Goal: Information Seeking & Learning: Find specific fact

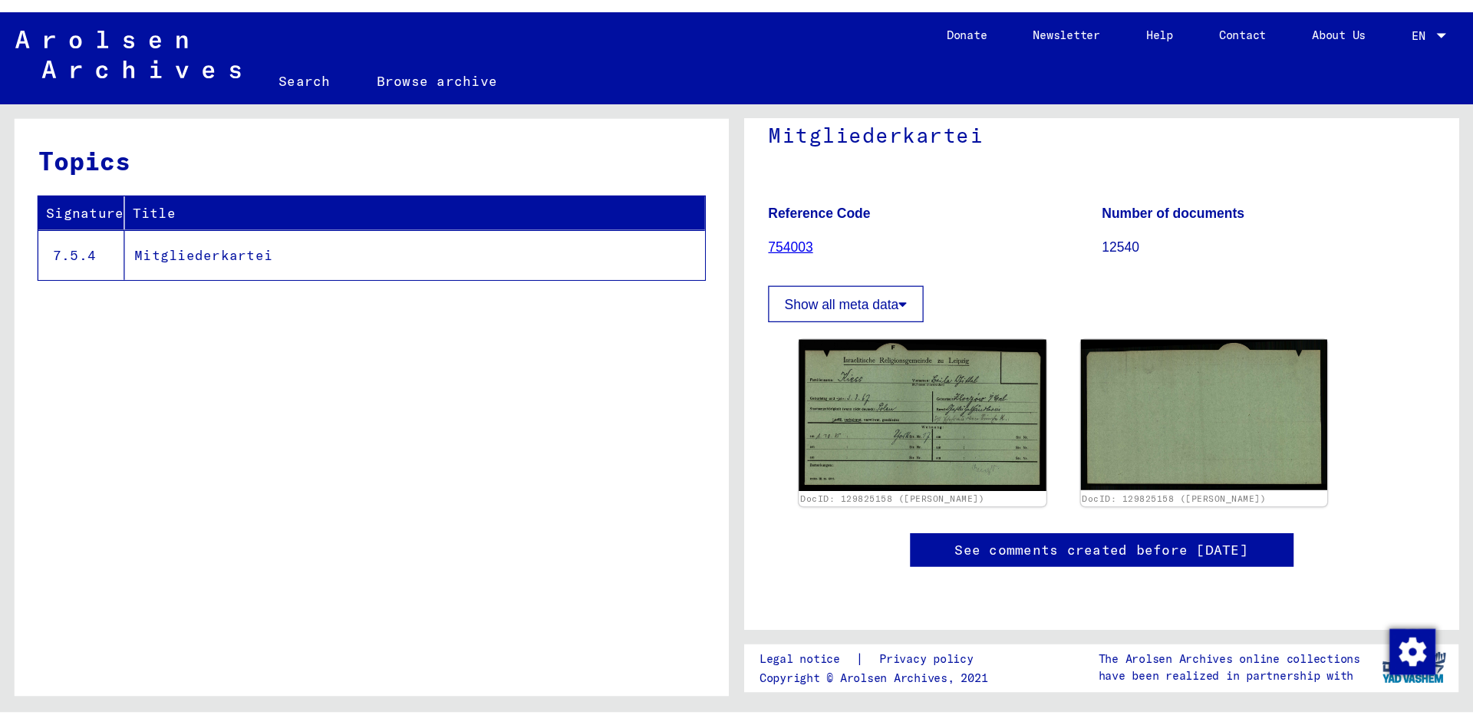
scroll to position [141, 0]
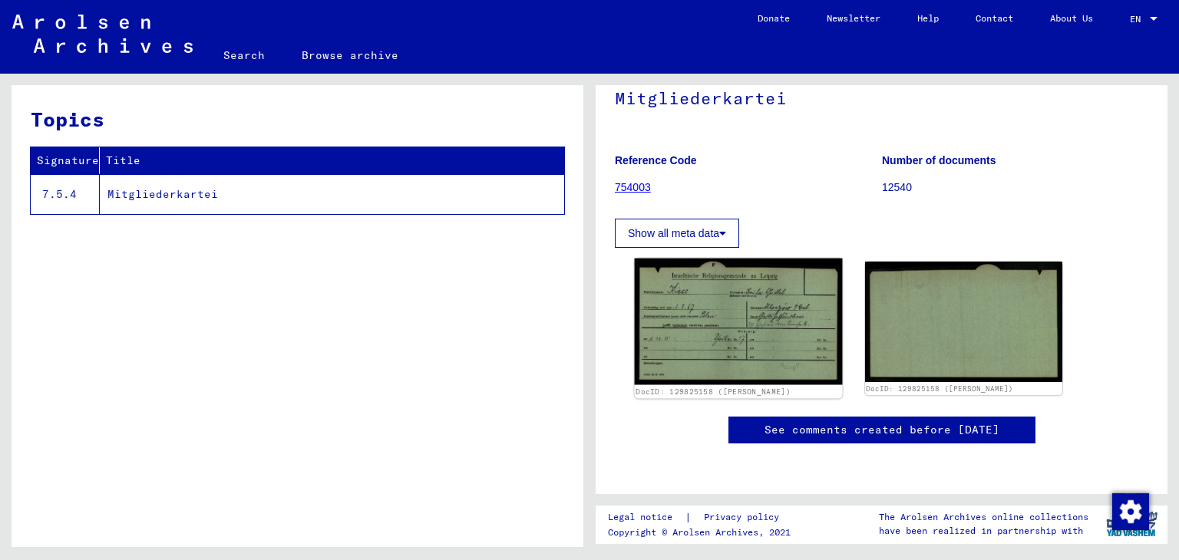
click at [697, 278] on img at bounding box center [738, 322] width 207 height 127
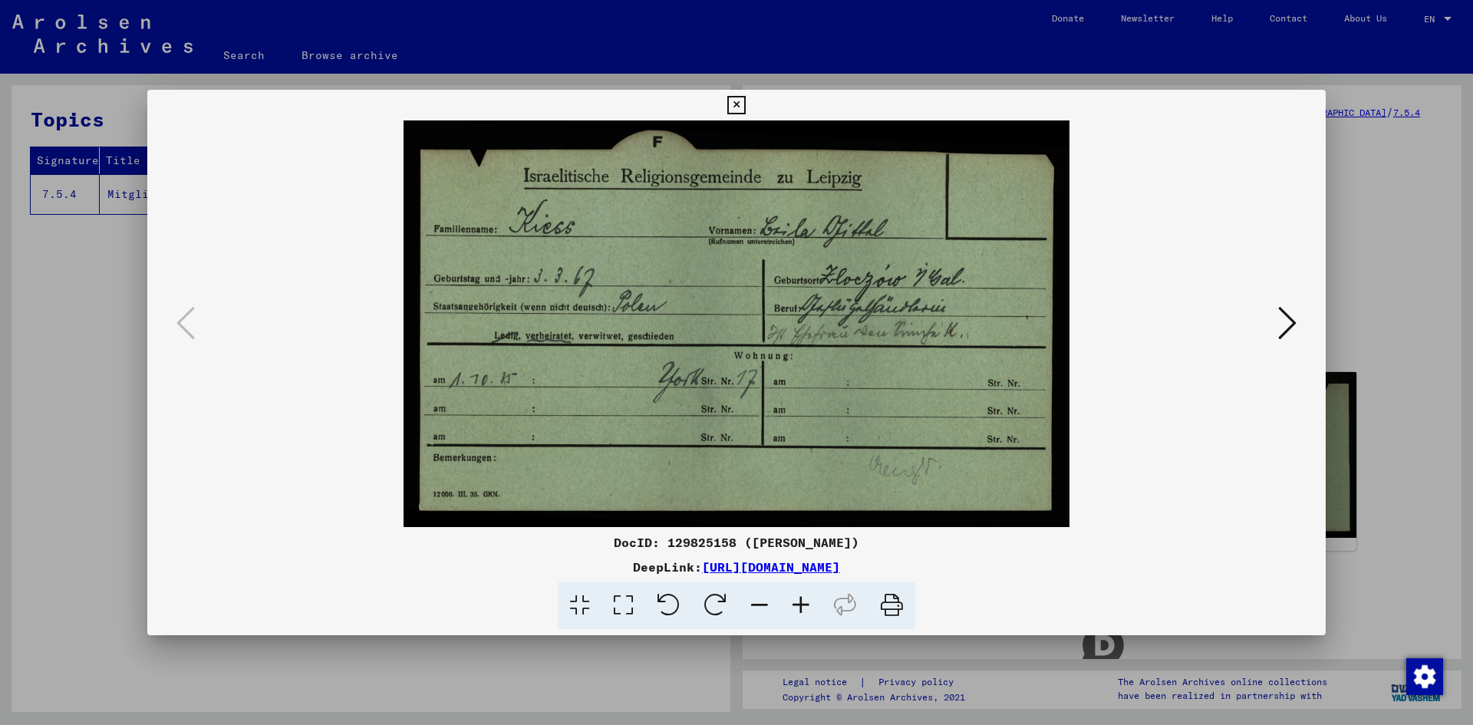
click at [736, 105] on icon at bounding box center [736, 105] width 18 height 18
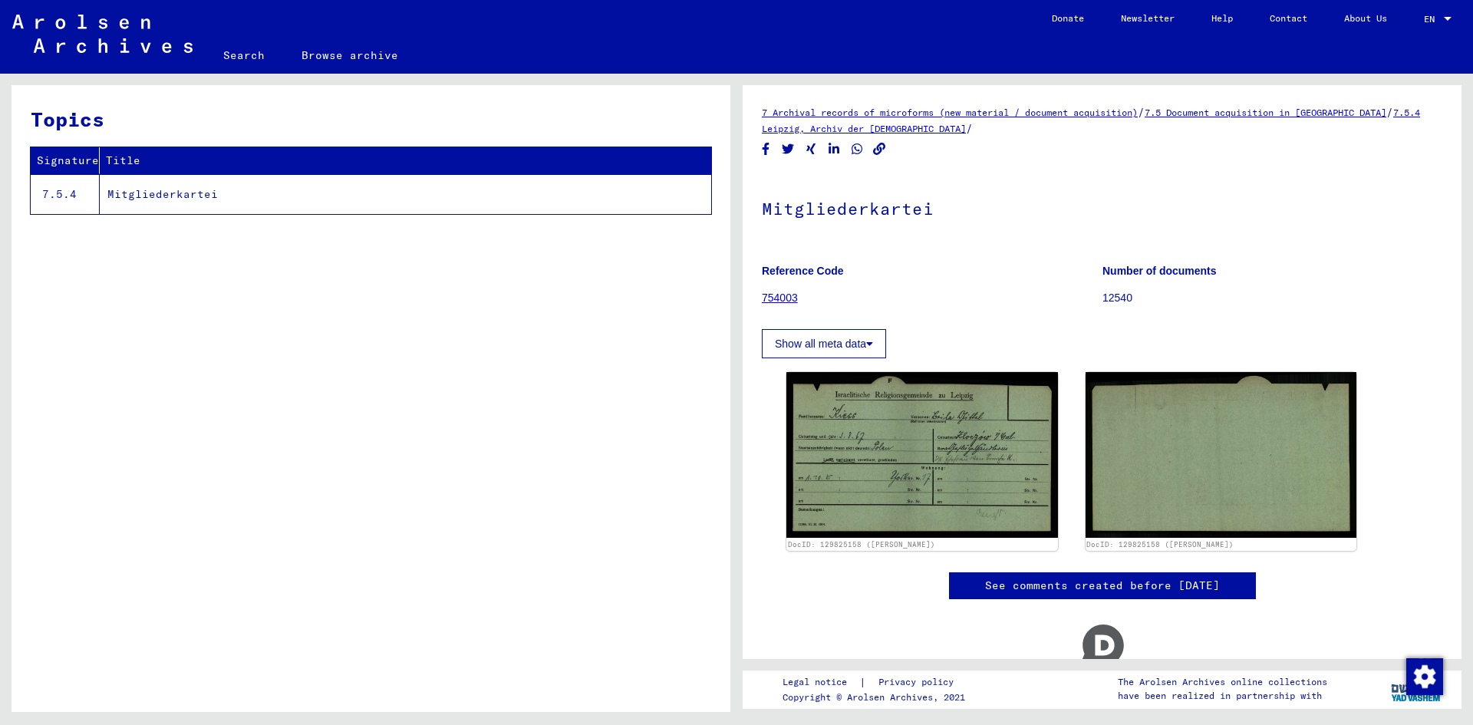
click at [234, 52] on link "Search" at bounding box center [244, 55] width 78 height 37
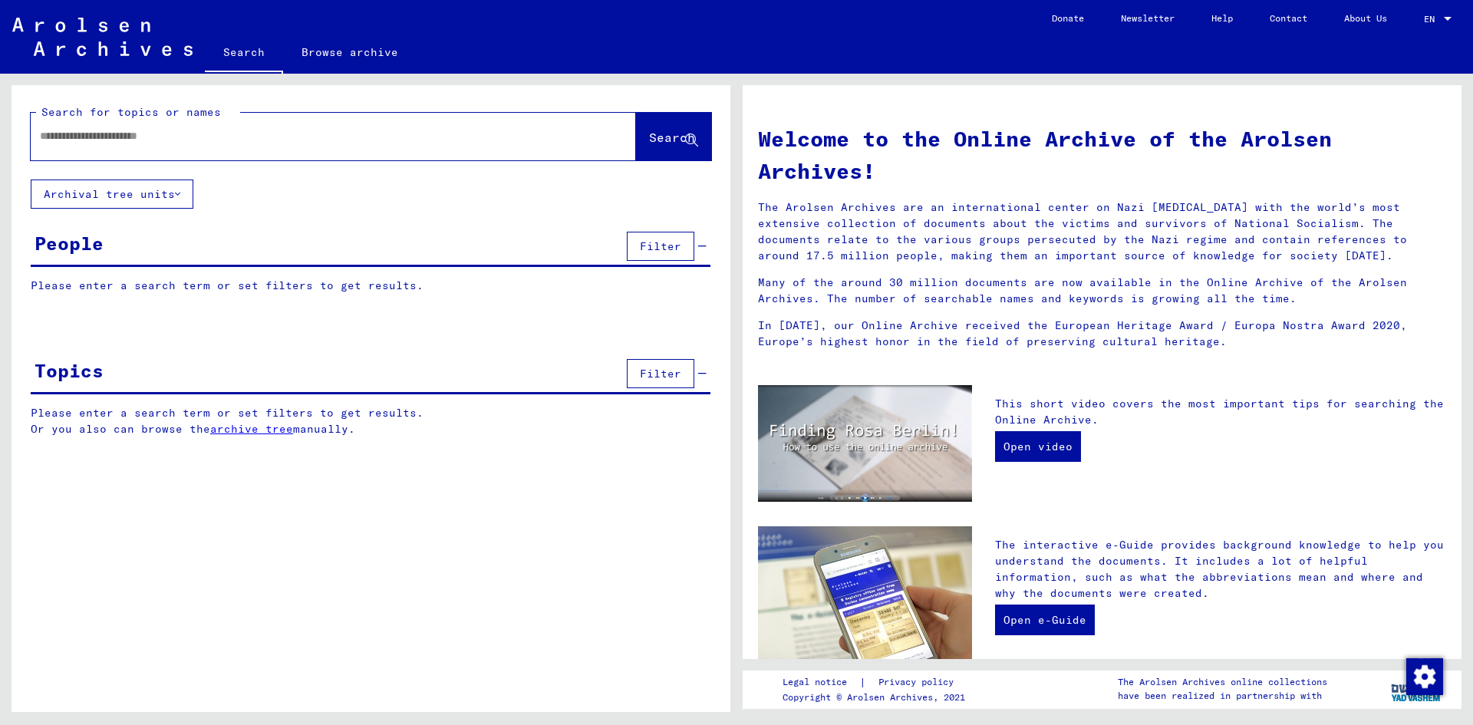
click at [207, 134] on input "text" at bounding box center [315, 136] width 550 height 16
type input "**********"
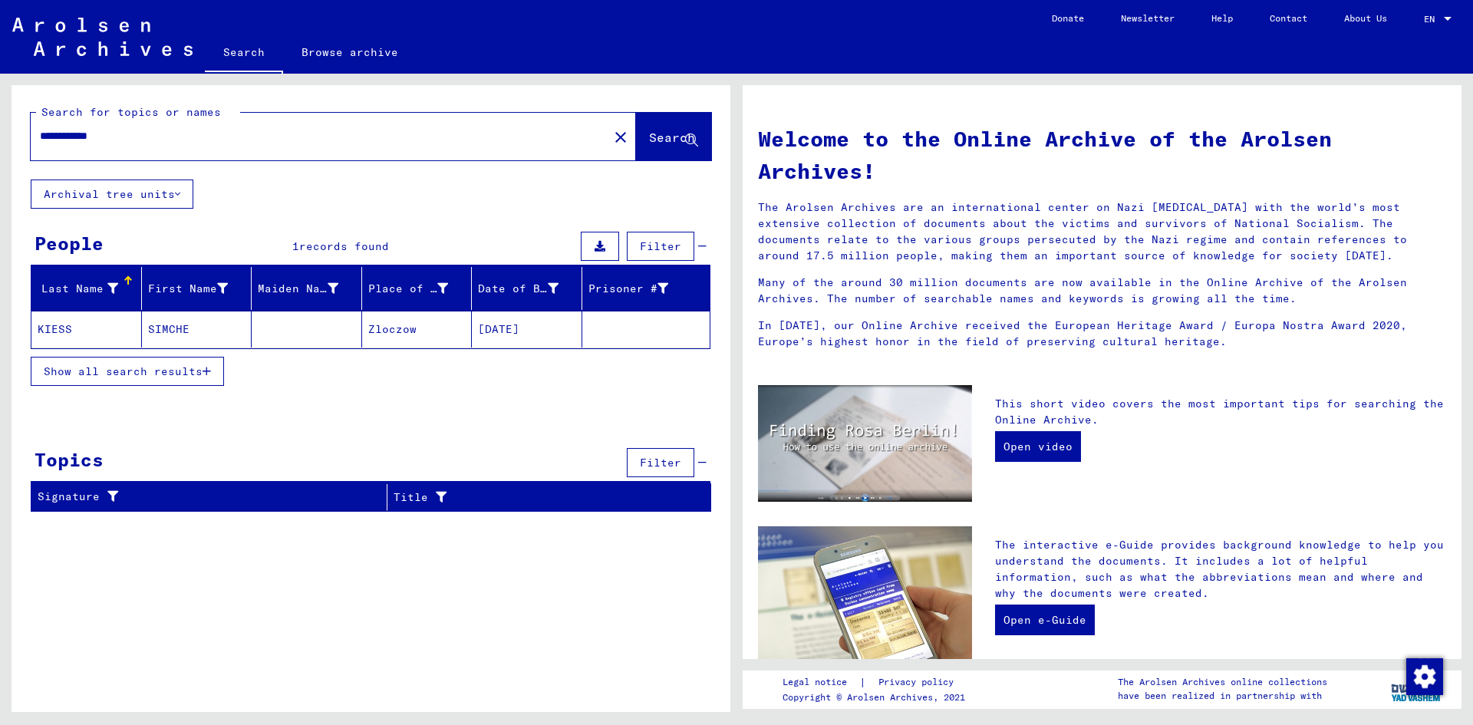
click at [294, 322] on mat-cell at bounding box center [307, 329] width 110 height 37
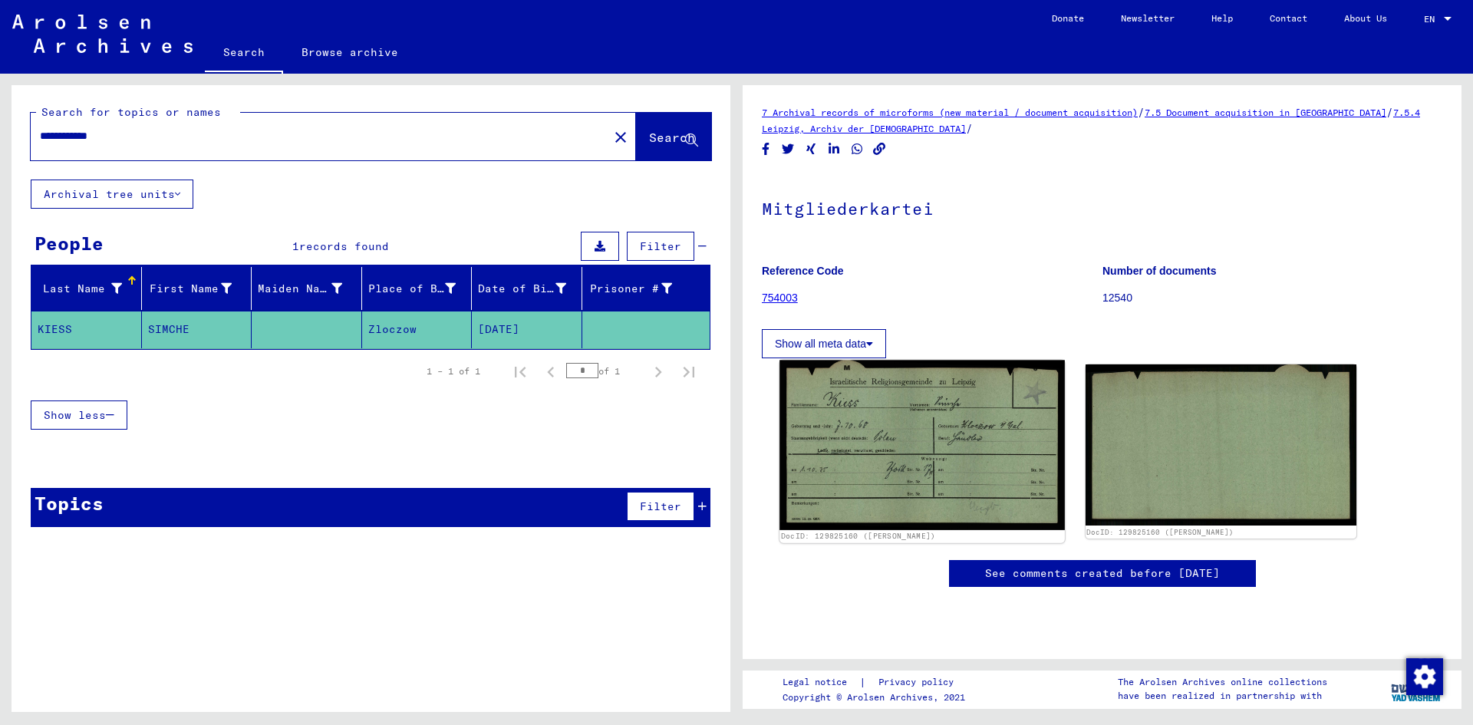
click at [938, 438] on img at bounding box center [922, 446] width 285 height 170
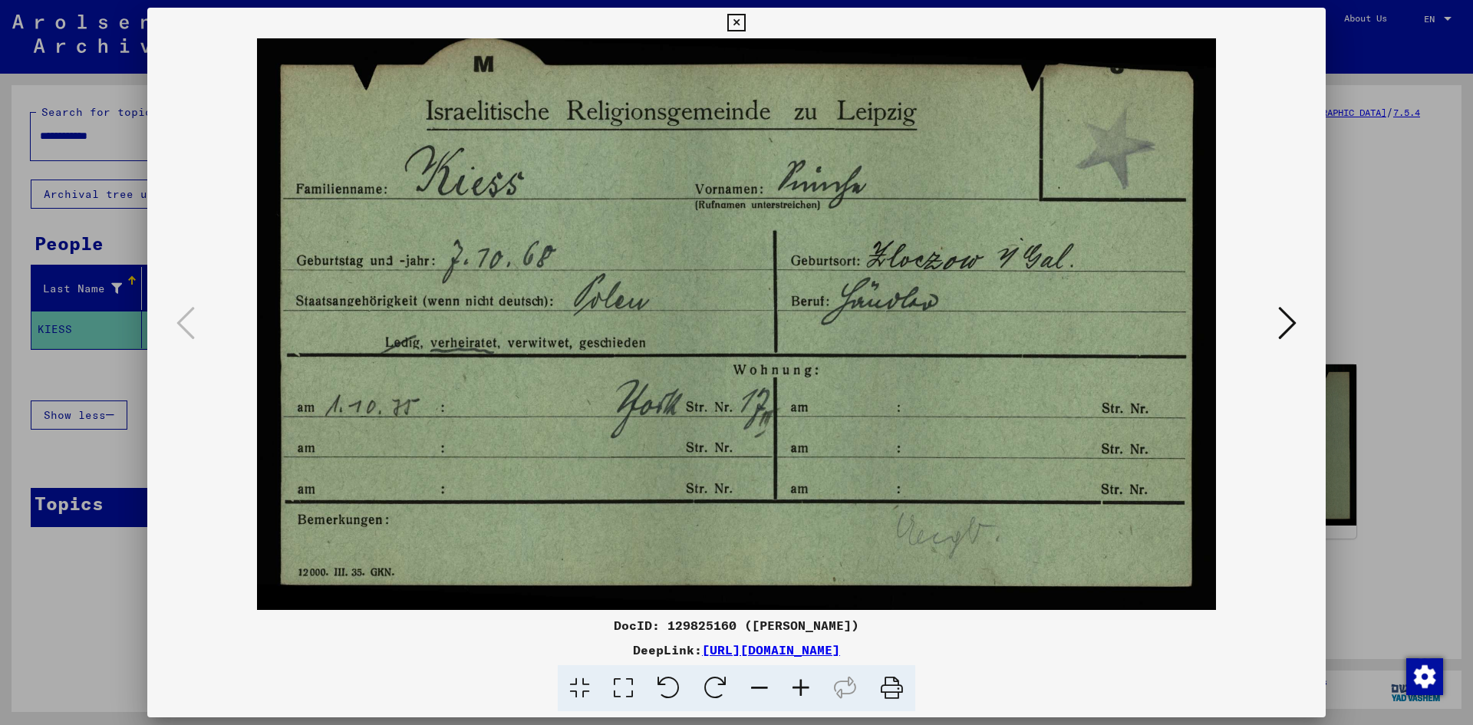
click at [684, 559] on div "DocID: 129825160 ([PERSON_NAME])" at bounding box center [736, 625] width 1179 height 18
copy div "129825160"
drag, startPoint x: 887, startPoint y: 692, endPoint x: 1193, endPoint y: 620, distance: 314.5
click at [887, 559] on icon at bounding box center [892, 688] width 47 height 47
